Goal: Navigation & Orientation: Find specific page/section

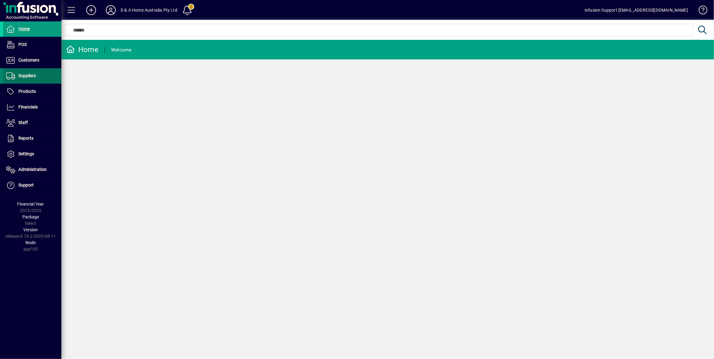
click at [29, 79] on span "Suppliers" at bounding box center [19, 75] width 33 height 7
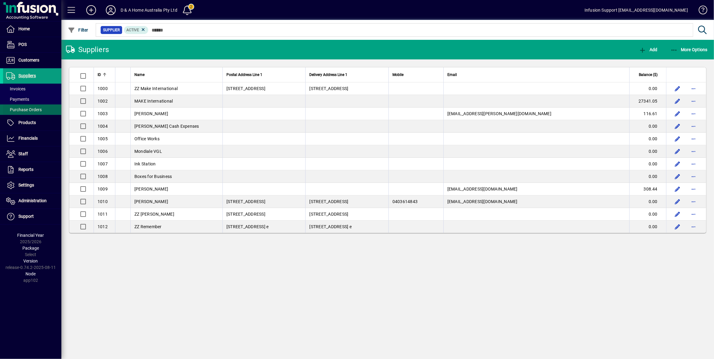
click at [20, 108] on span "Purchase Orders" at bounding box center [24, 109] width 36 height 5
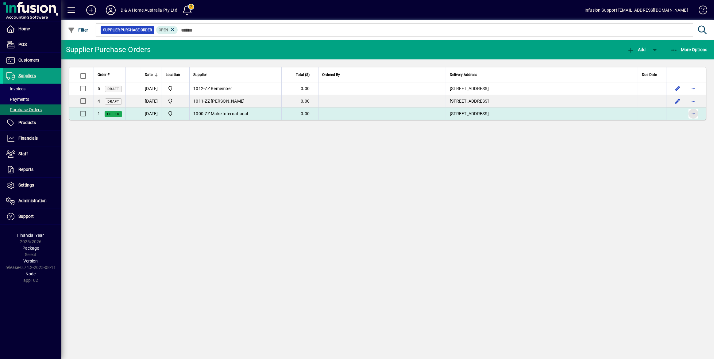
click at [691, 110] on span "button" at bounding box center [693, 113] width 15 height 15
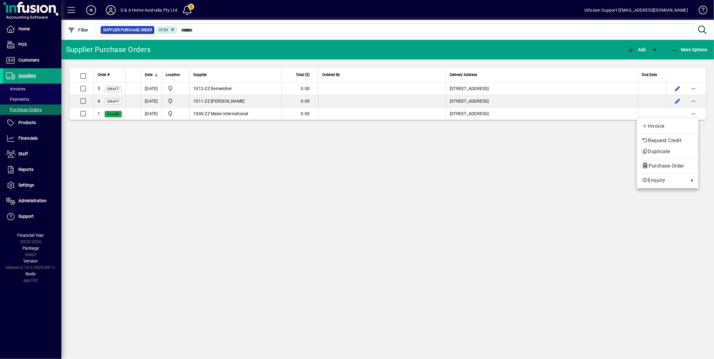
click at [583, 157] on div at bounding box center [357, 179] width 714 height 359
click at [28, 89] on span at bounding box center [32, 89] width 58 height 15
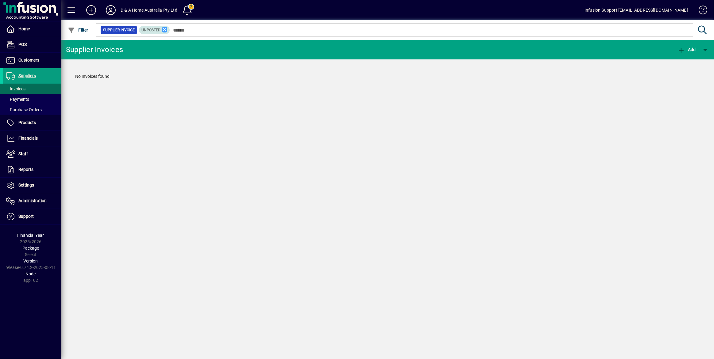
click at [162, 29] on icon at bounding box center [165, 30] width 6 height 6
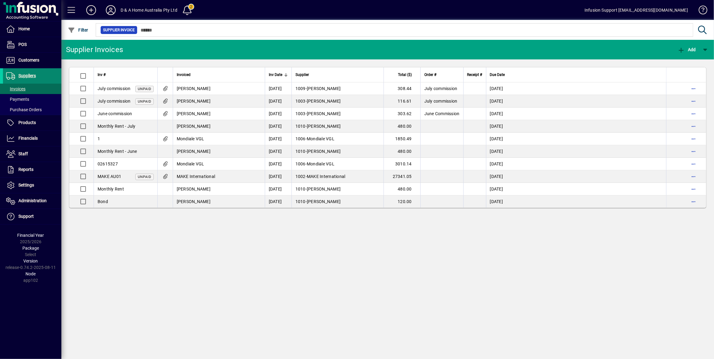
click at [19, 73] on span "Suppliers" at bounding box center [19, 75] width 33 height 7
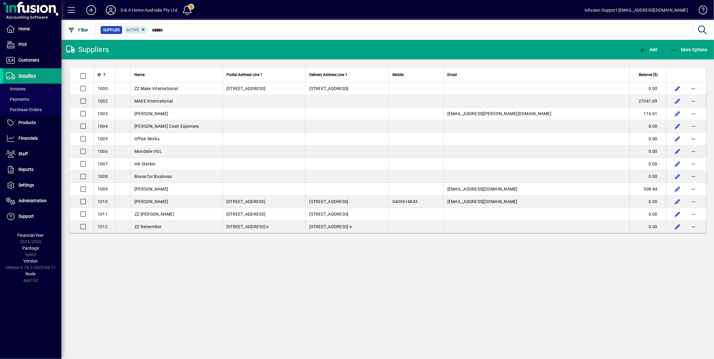
click at [109, 13] on icon at bounding box center [111, 10] width 12 height 10
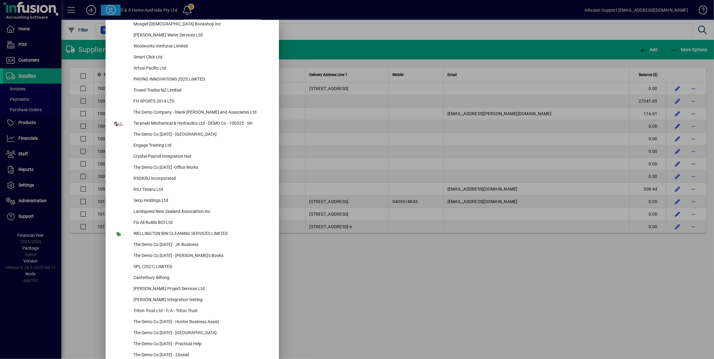
scroll to position [2562, 0]
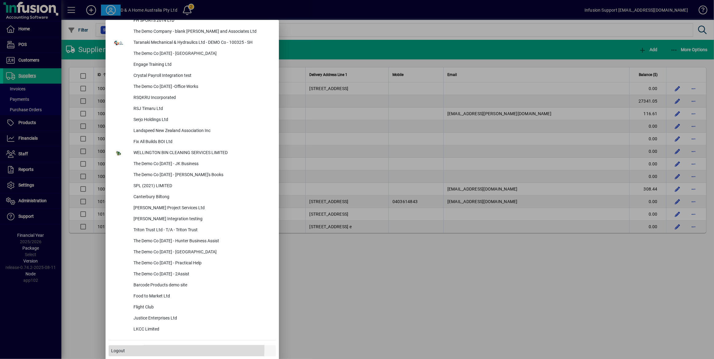
click at [165, 348] on span at bounding box center [192, 351] width 167 height 15
